Goal: Information Seeking & Learning: Learn about a topic

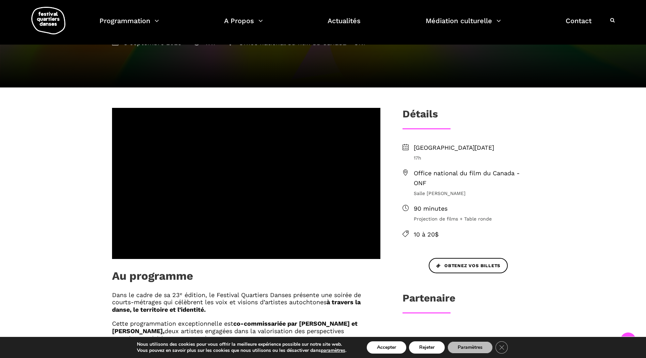
scroll to position [116, 0]
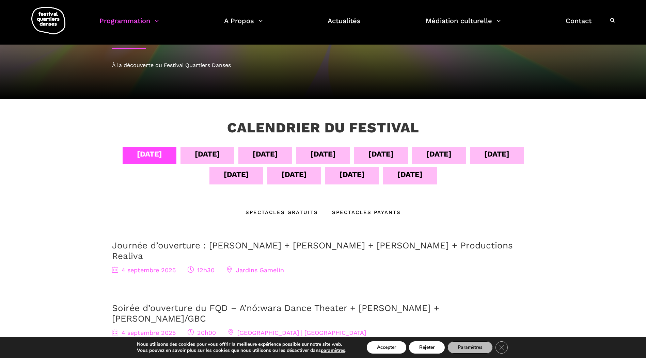
scroll to position [52, 0]
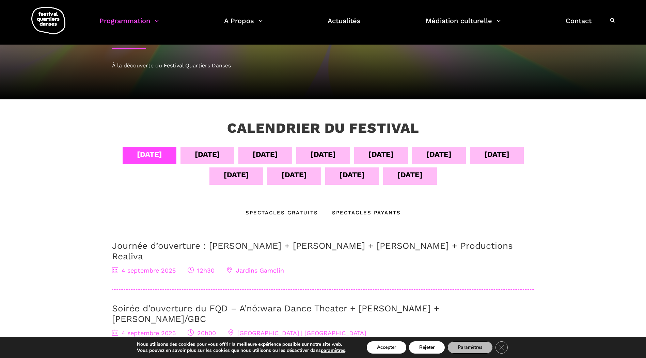
click at [388, 152] on div "[DATE]" at bounding box center [380, 154] width 25 height 12
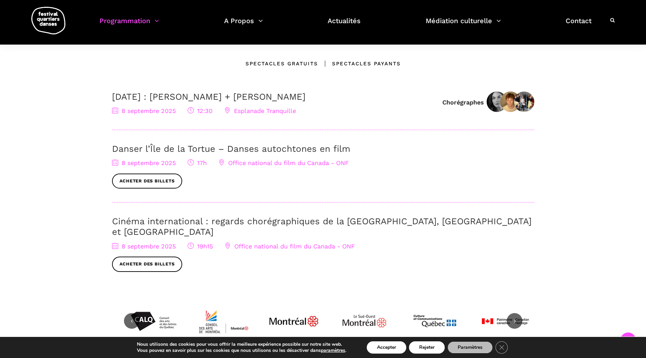
scroll to position [201, 0]
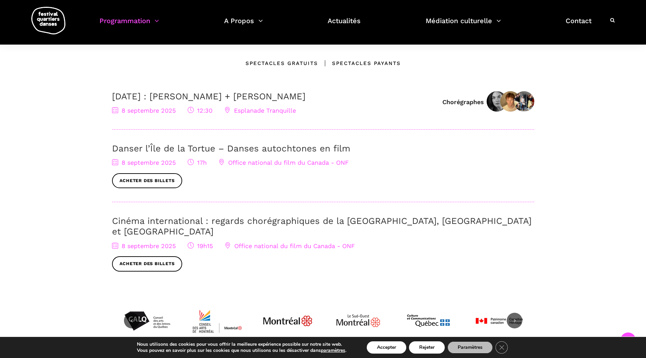
click at [289, 149] on link "Danser l’Île de la Tortue – Danses autochtones en film" at bounding box center [231, 148] width 238 height 10
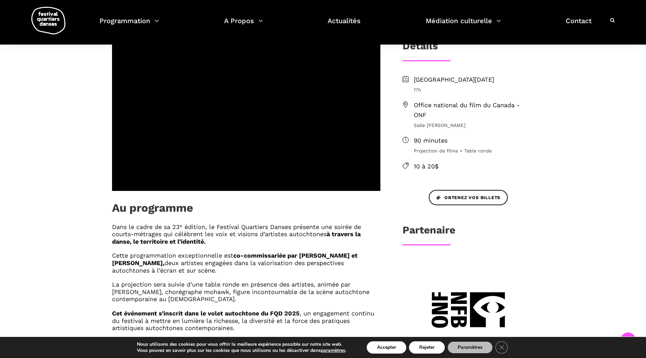
scroll to position [183, 0]
